Goal: Find specific page/section: Find specific page/section

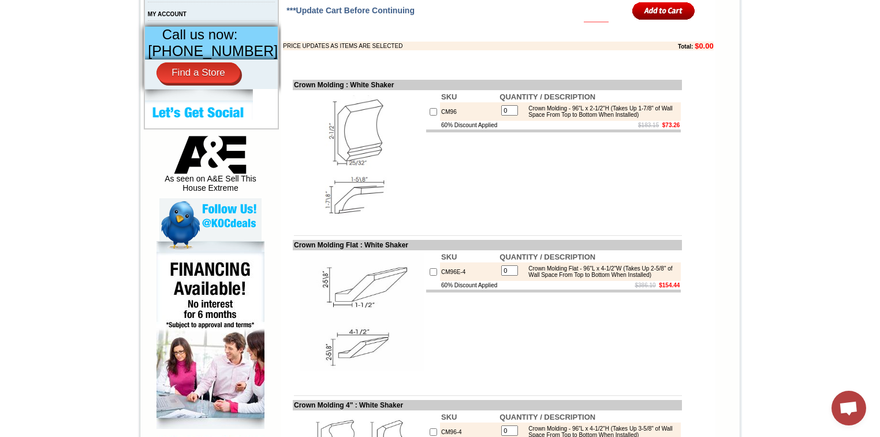
scroll to position [370, 0]
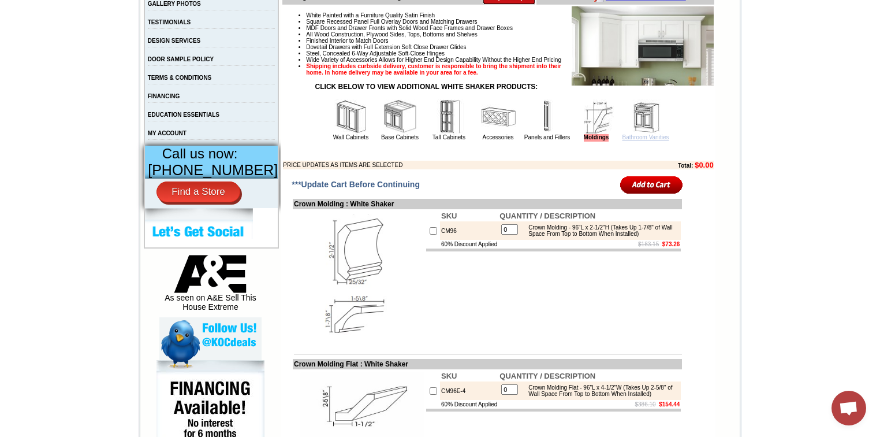
click at [638, 140] on link "Bathroom Vanities" at bounding box center [646, 137] width 47 height 6
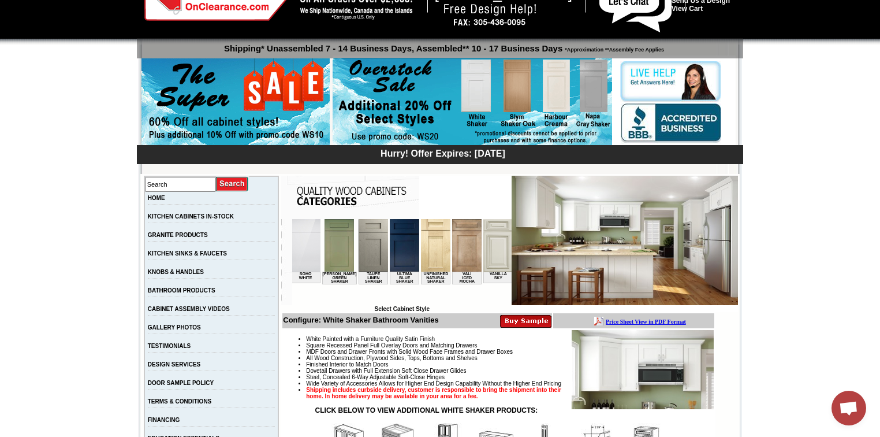
scroll to position [0, 2126]
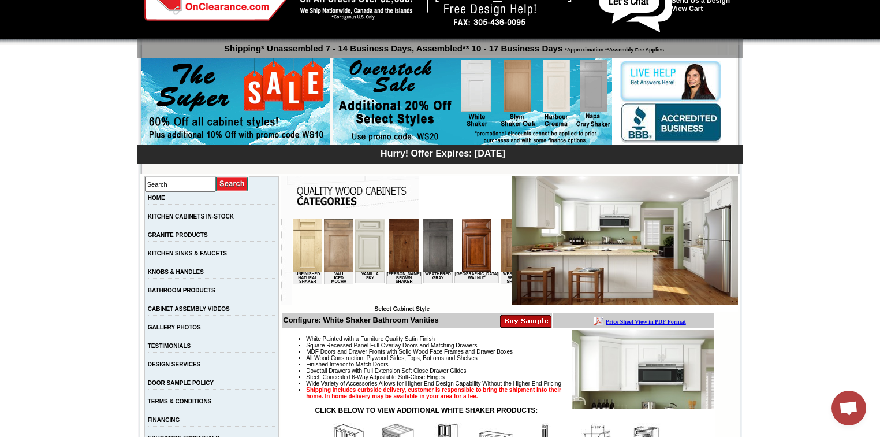
drag, startPoint x: 305, startPoint y: 304, endPoint x: 775, endPoint y: 539, distance: 525.8
click at [594, 256] on img at bounding box center [608, 245] width 29 height 53
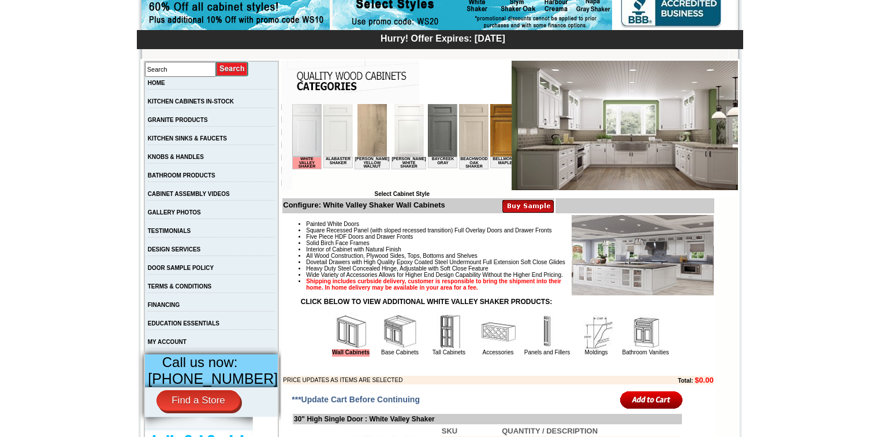
scroll to position [277, 0]
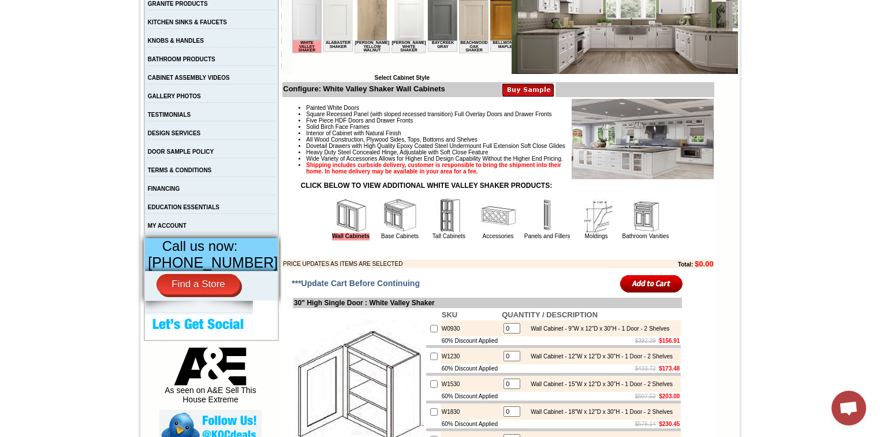
click at [631, 233] on img at bounding box center [645, 215] width 35 height 35
click at [631, 239] on link "Bathroom Vanities" at bounding box center [646, 236] width 47 height 6
